Goal: Find specific page/section: Find specific page/section

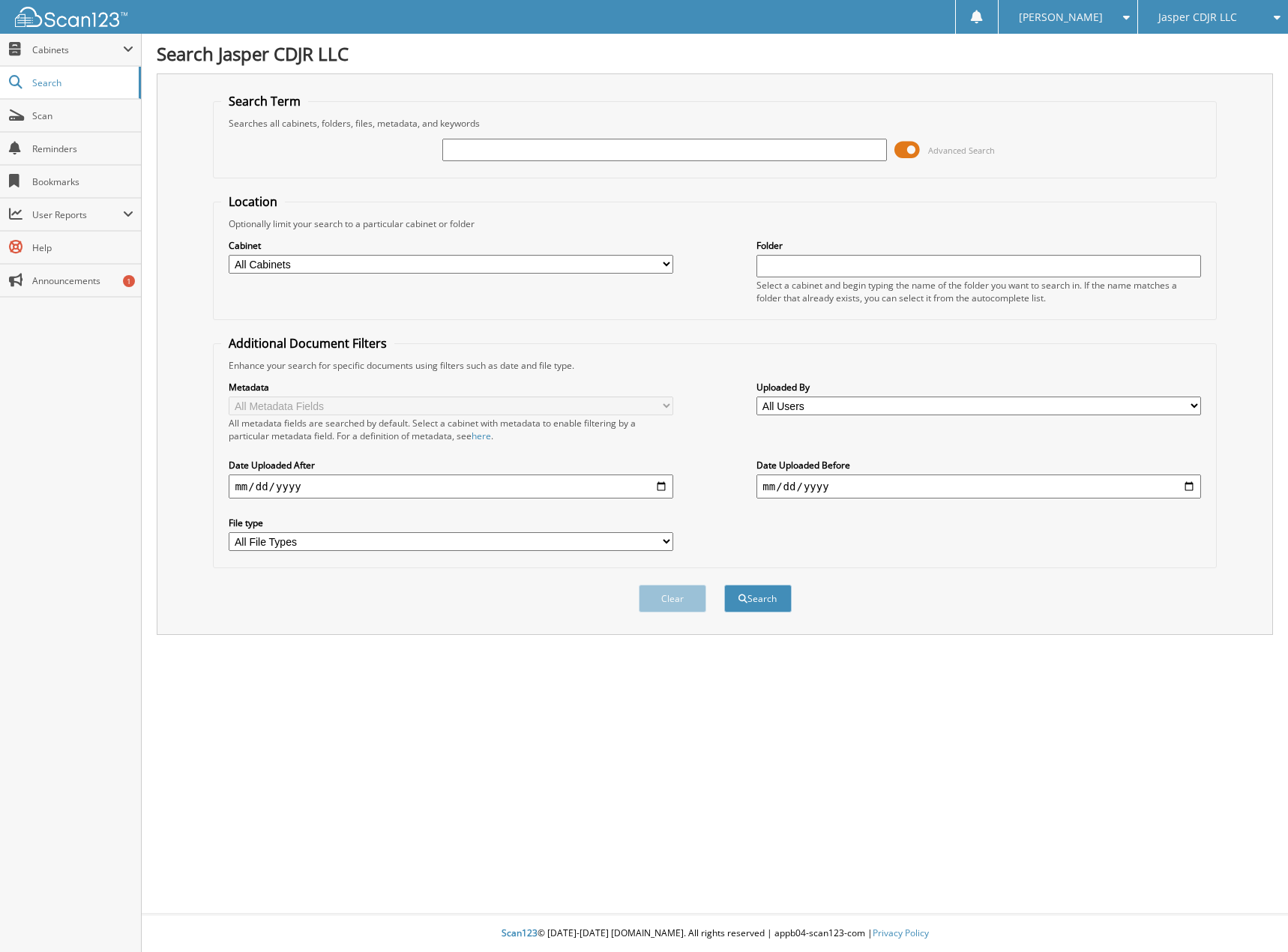
click at [488, 147] on input "text" at bounding box center [664, 149] width 444 height 22
type input "71828"
click at [724, 585] on button "Search" at bounding box center [757, 598] width 67 height 27
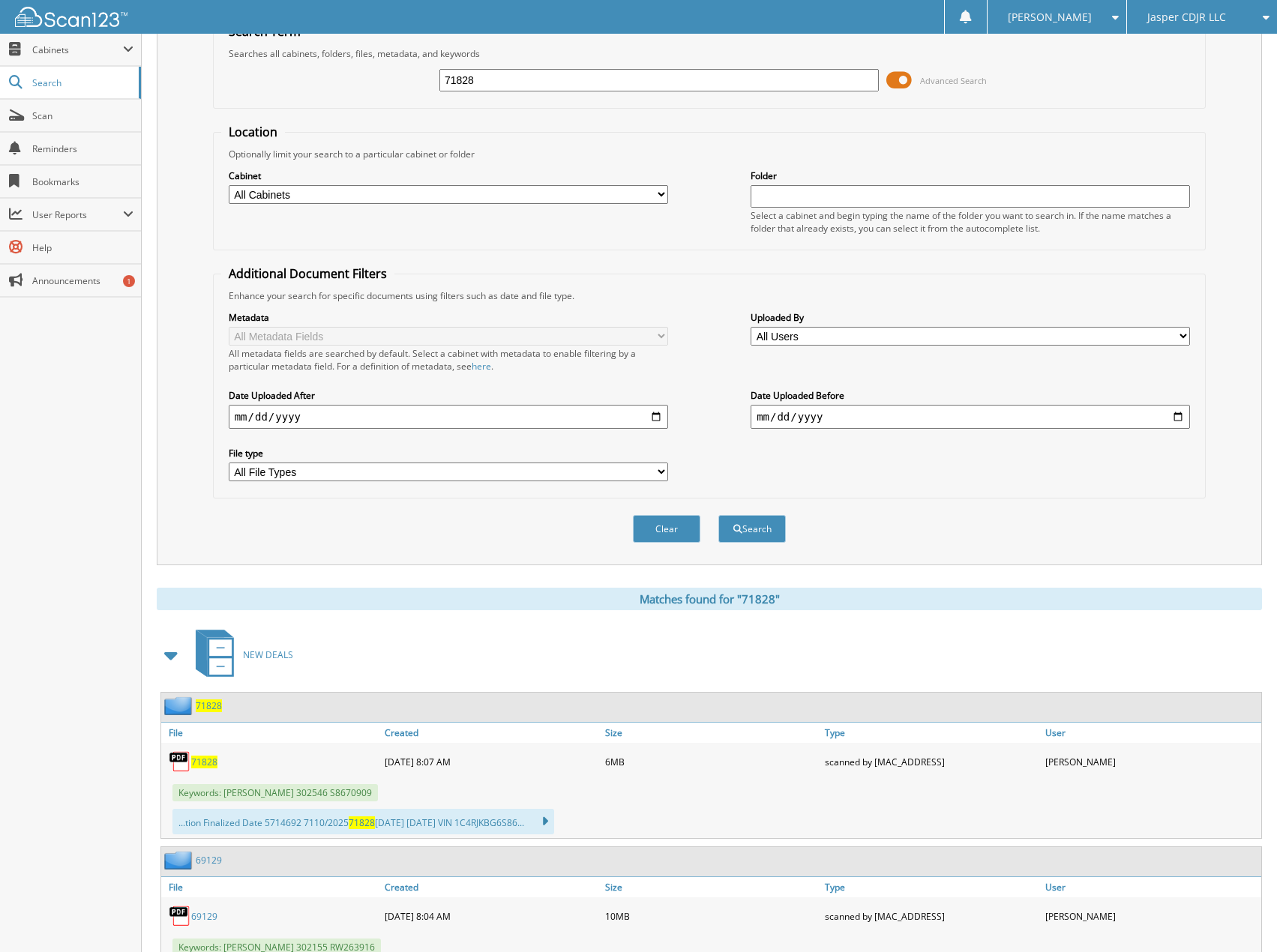
scroll to position [375, 0]
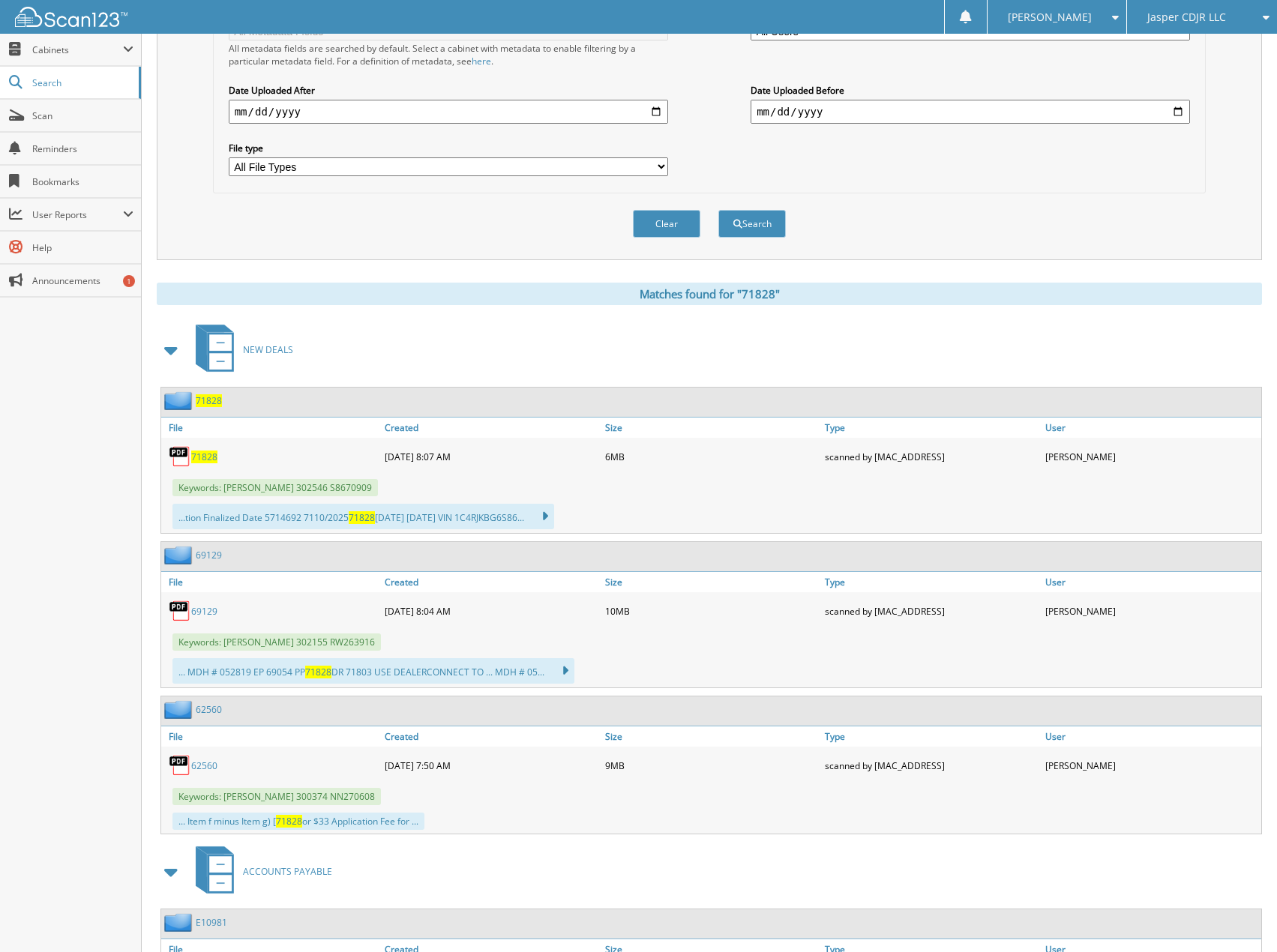
click at [198, 456] on span "71828" at bounding box center [205, 457] width 26 height 12
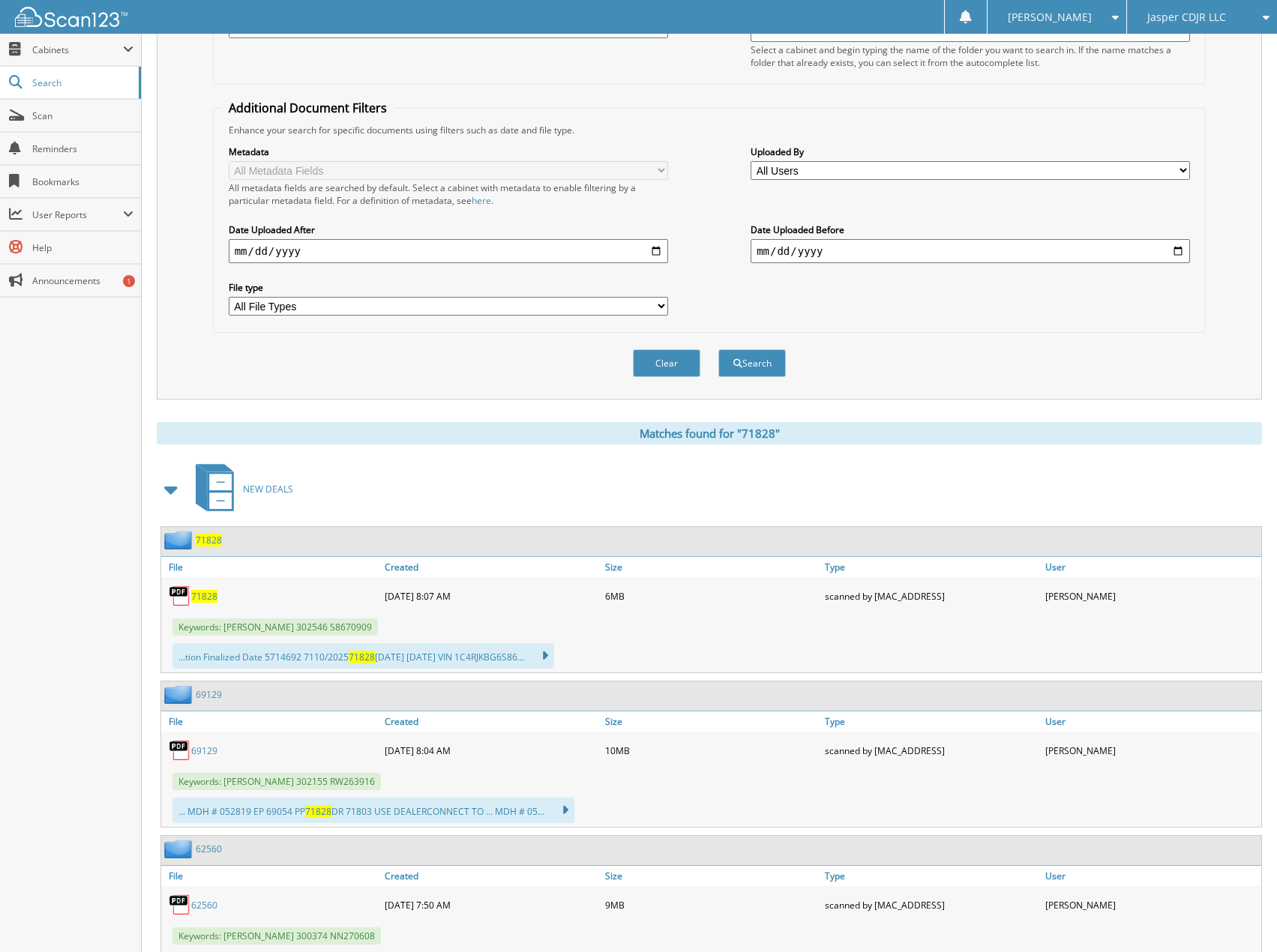
scroll to position [0, 0]
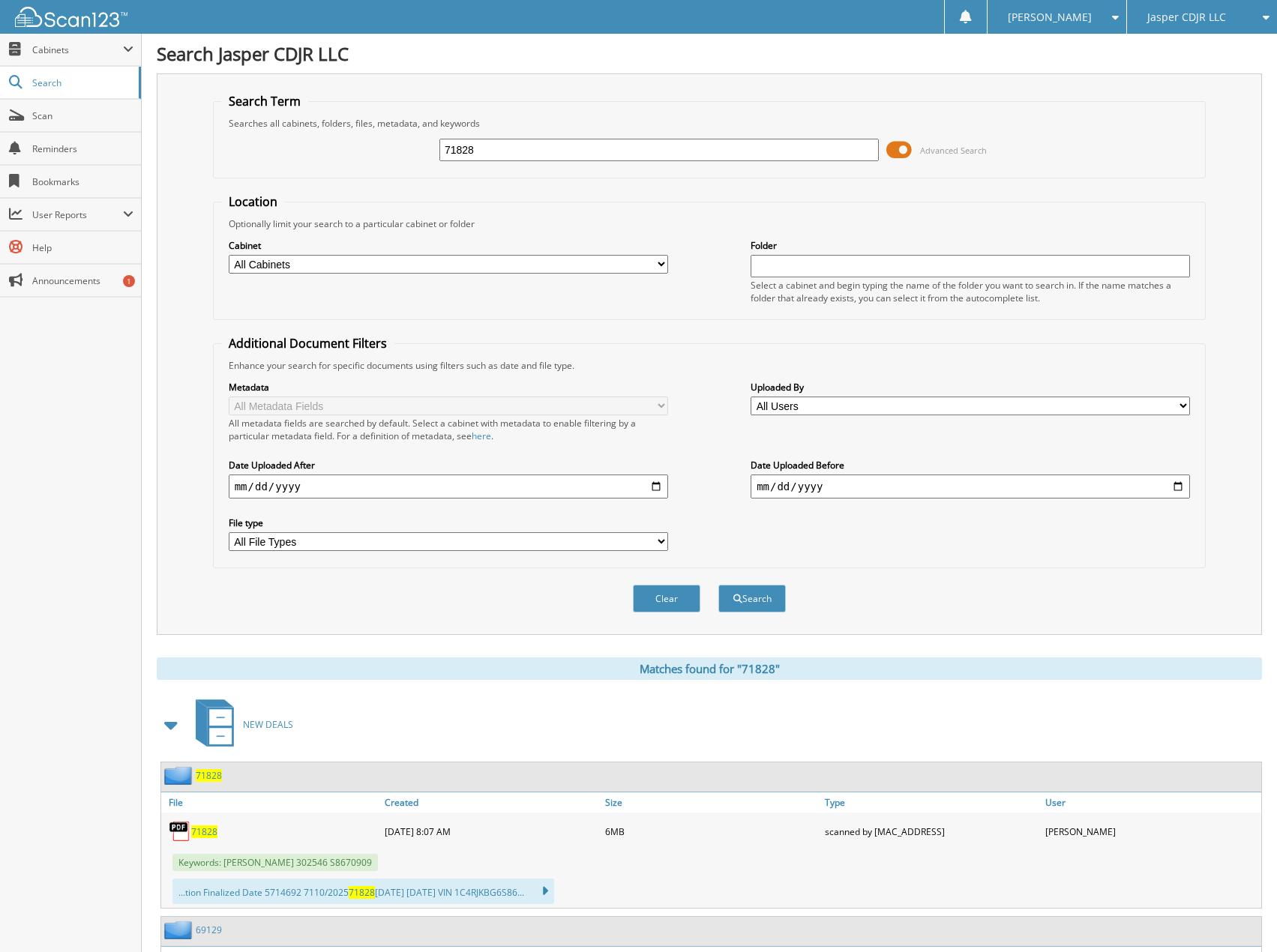
click at [574, 153] on input "71828" at bounding box center [660, 149] width 440 height 22
type input "72121"
click at [718, 585] on button "Search" at bounding box center [752, 598] width 67 height 27
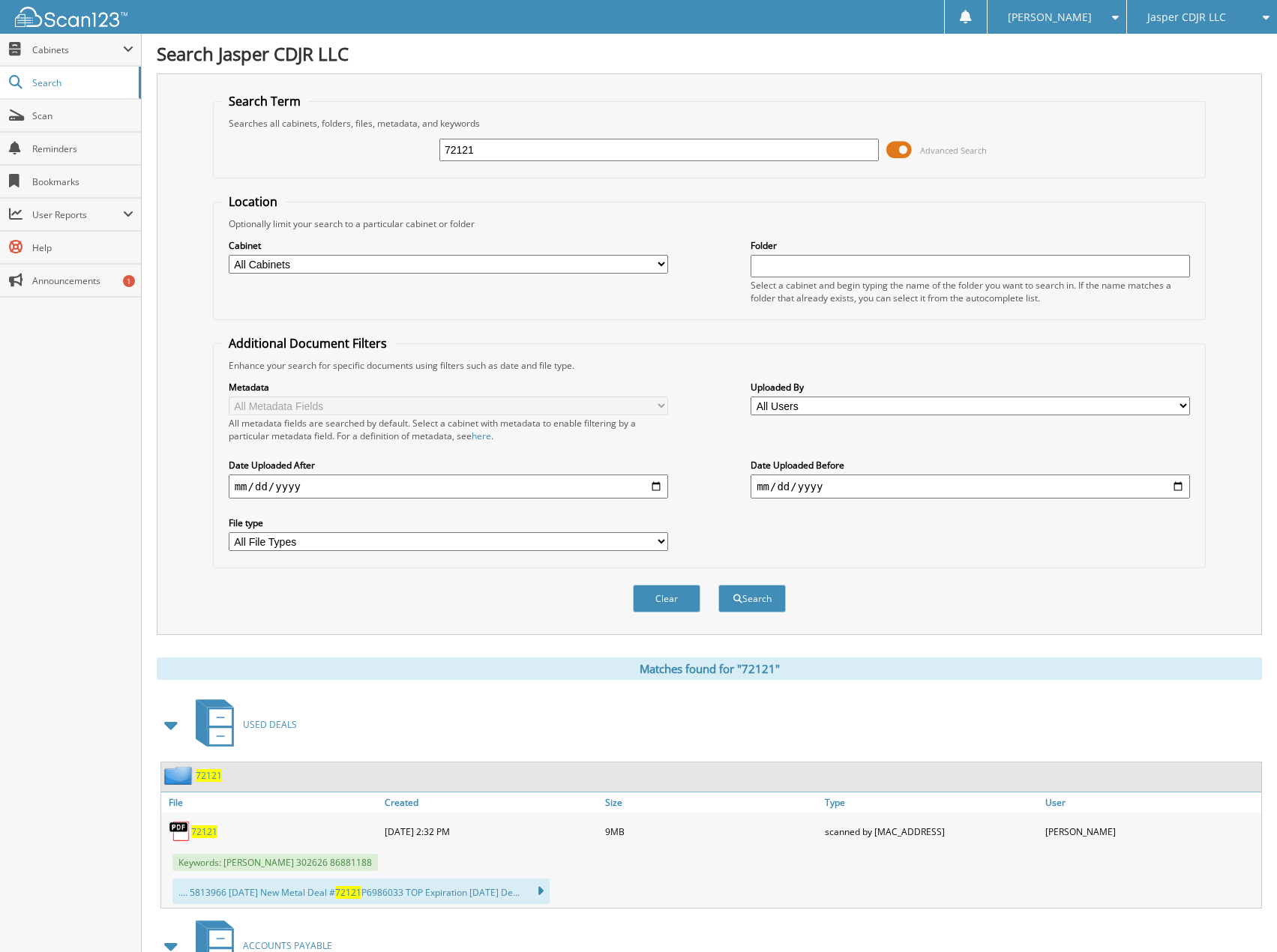
click at [206, 832] on span "72121" at bounding box center [205, 832] width 26 height 12
